Goal: Navigation & Orientation: Find specific page/section

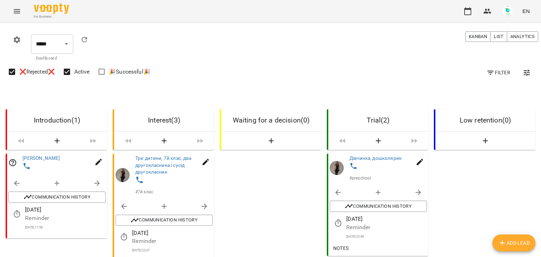
scroll to position [176, 0]
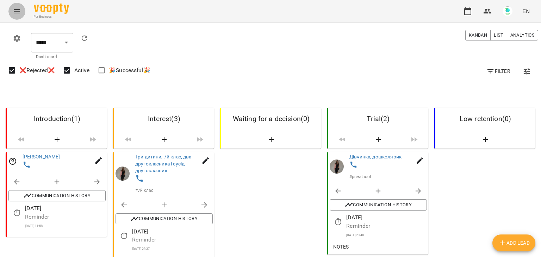
click at [12, 13] on button "Menu" at bounding box center [16, 11] width 17 height 17
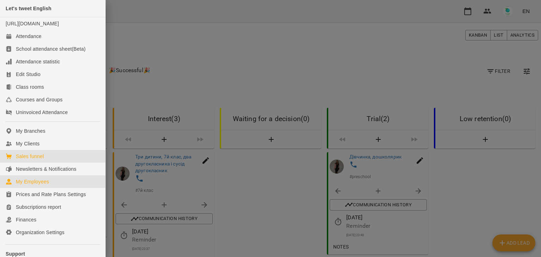
click at [41, 185] on div "My Employees" at bounding box center [32, 181] width 33 height 7
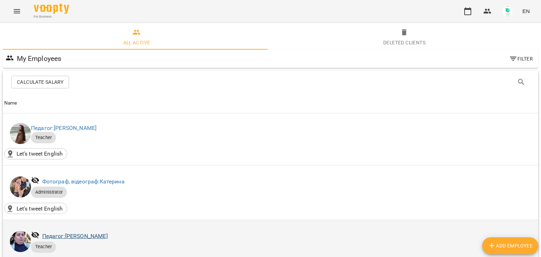
scroll to position [141, 0]
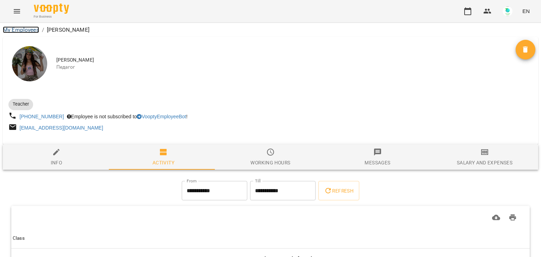
click at [23, 27] on link "My Employees" at bounding box center [21, 29] width 36 height 7
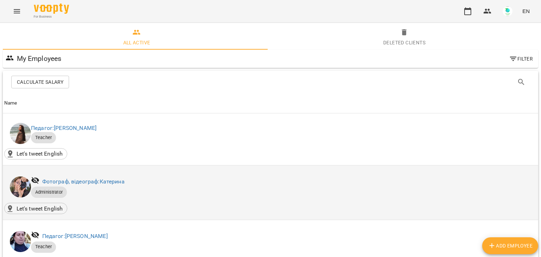
scroll to position [70, 0]
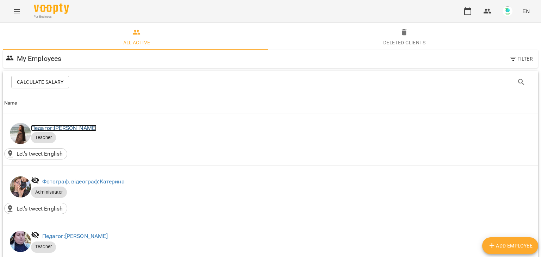
click at [76, 125] on link "Педагог: [PERSON_NAME]" at bounding box center [64, 128] width 66 height 7
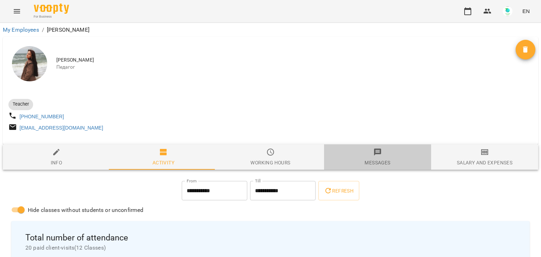
click at [376, 160] on span "Messages" at bounding box center [378, 157] width 99 height 19
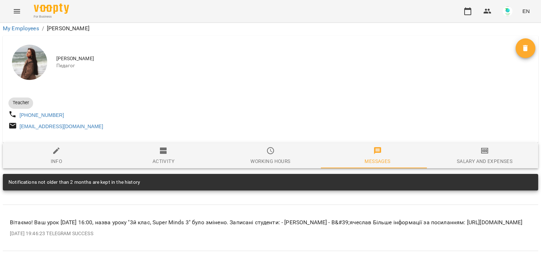
scroll to position [35, 0]
click at [154, 147] on span "Activity" at bounding box center [163, 156] width 99 height 19
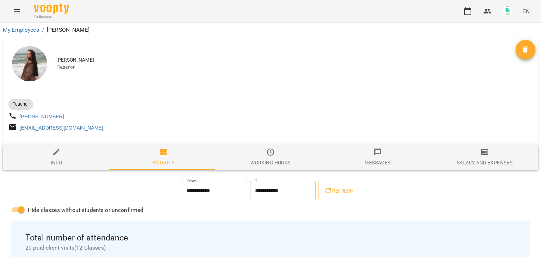
scroll to position [0, 0]
click at [18, 27] on link "My Employees" at bounding box center [21, 29] width 36 height 7
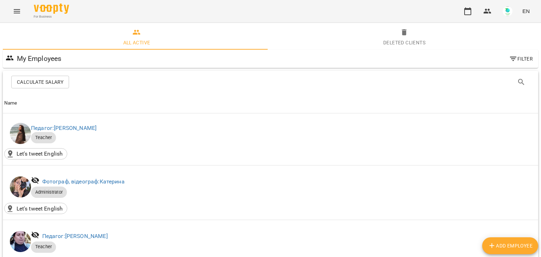
scroll to position [111, 0]
